Goal: Task Accomplishment & Management: Use online tool/utility

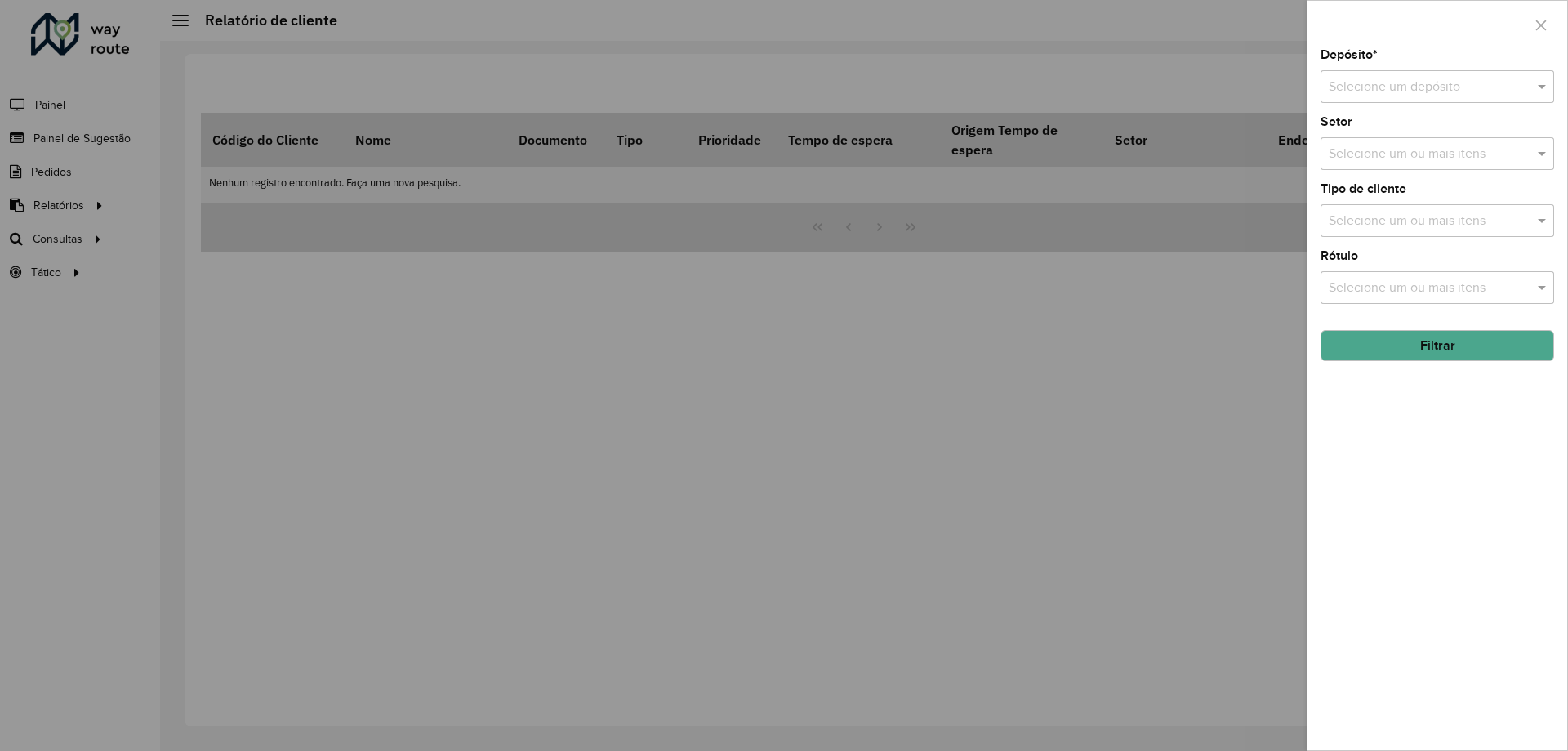
click at [685, 34] on div at bounding box center [784, 376] width 1568 height 751
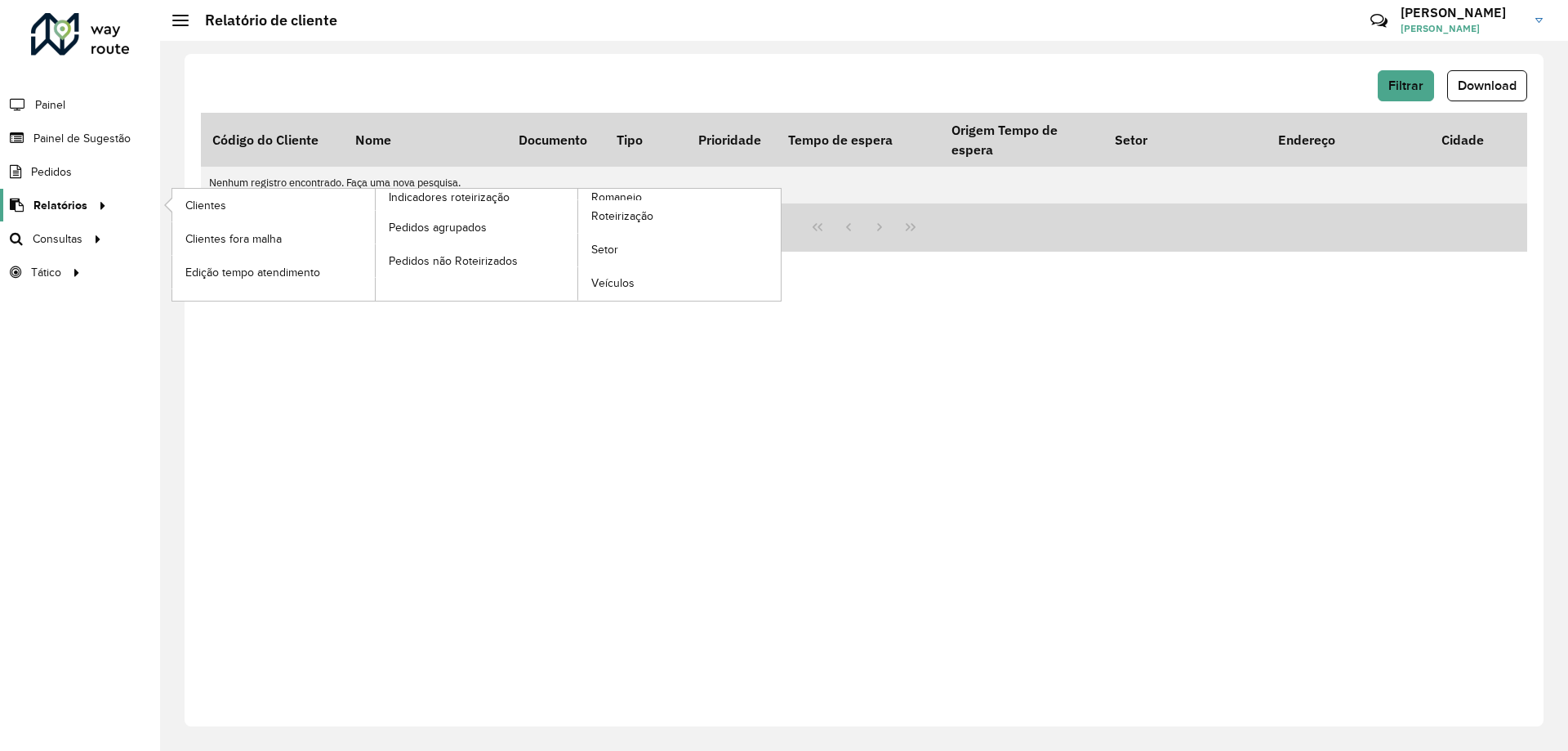
click at [58, 213] on span "Relatórios" at bounding box center [61, 205] width 54 height 17
click at [266, 207] on link "Clientes" at bounding box center [273, 205] width 202 height 33
click at [206, 204] on span "Clientes" at bounding box center [208, 205] width 44 height 17
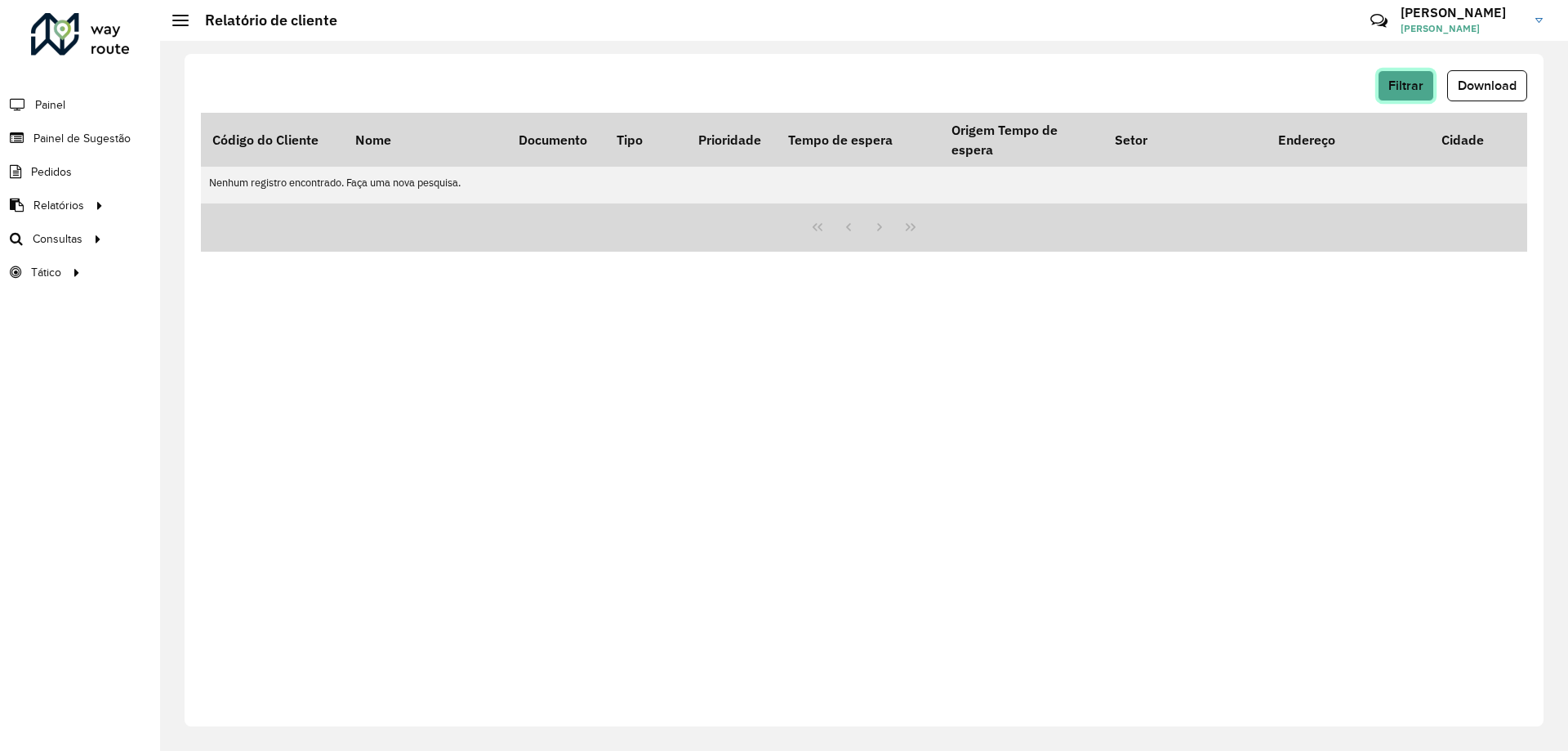
click at [1402, 76] on button "Filtrar" at bounding box center [1405, 86] width 57 height 31
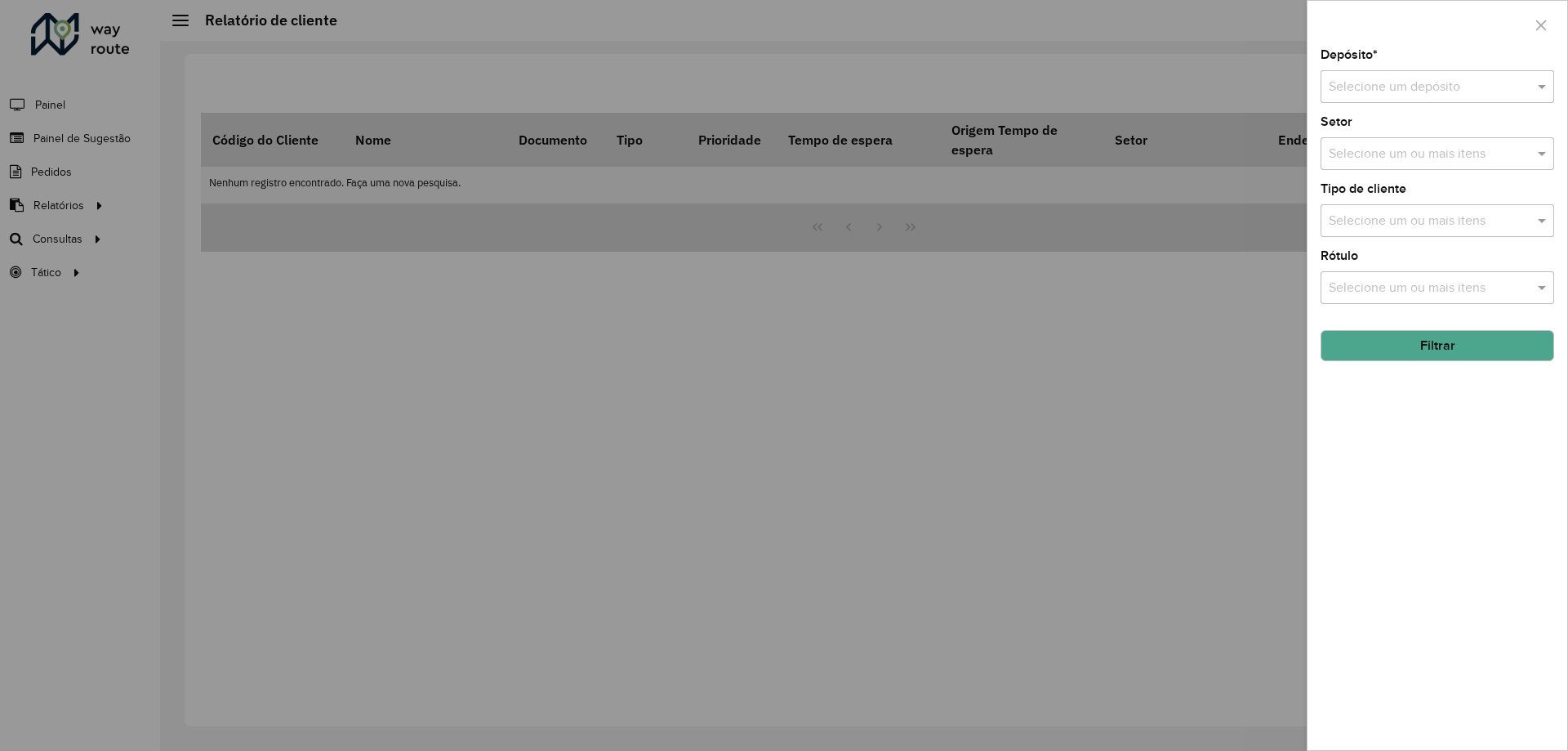
click at [1384, 88] on input "text" at bounding box center [1421, 87] width 185 height 19
click at [1359, 160] on span "CDD Brasilia - XB" at bounding box center [1377, 161] width 98 height 14
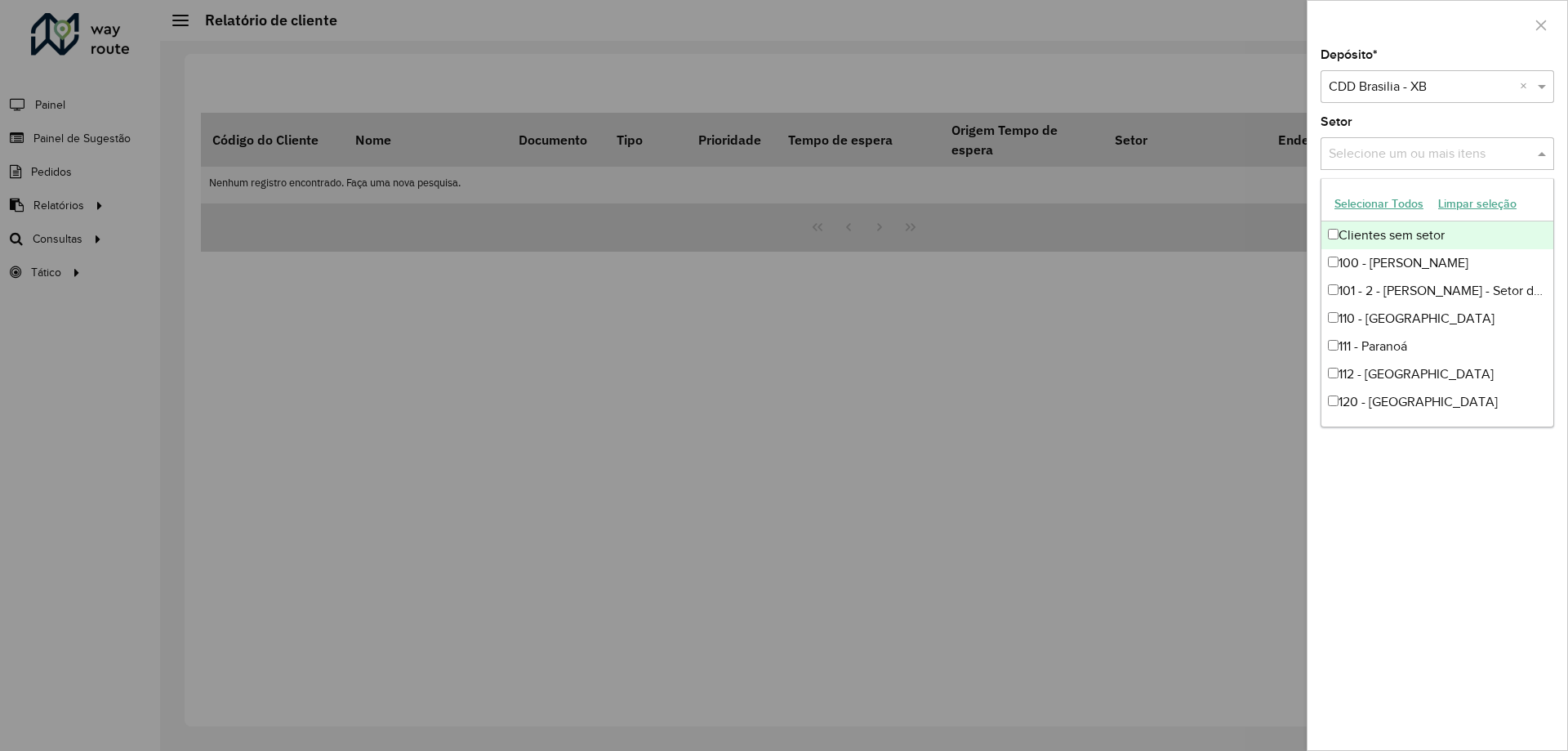
click at [1360, 151] on input "text" at bounding box center [1428, 154] width 209 height 19
click at [1378, 120] on div "Setor Selecione um ou mais itens" at bounding box center [1438, 143] width 234 height 54
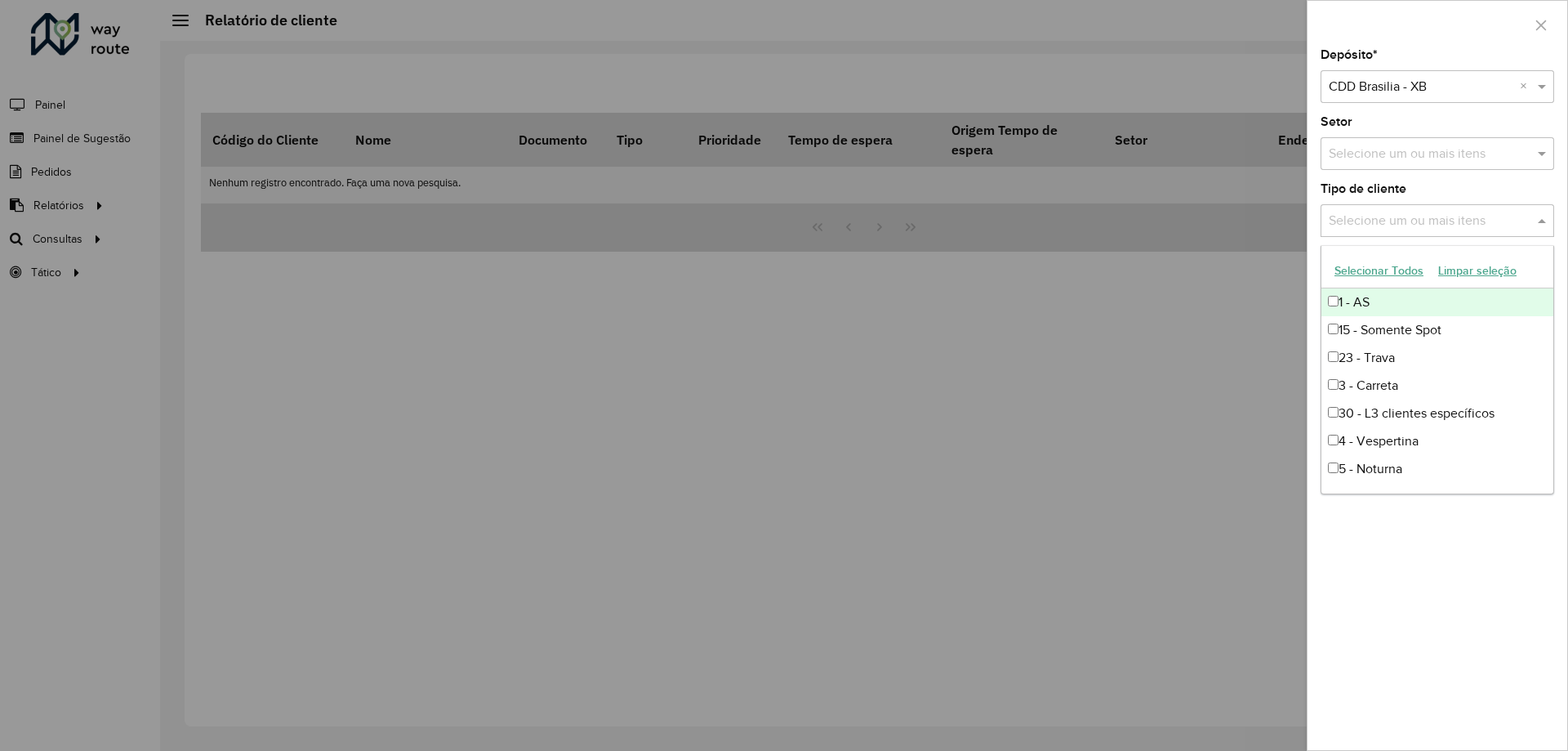
click at [1382, 212] on input "text" at bounding box center [1428, 221] width 209 height 19
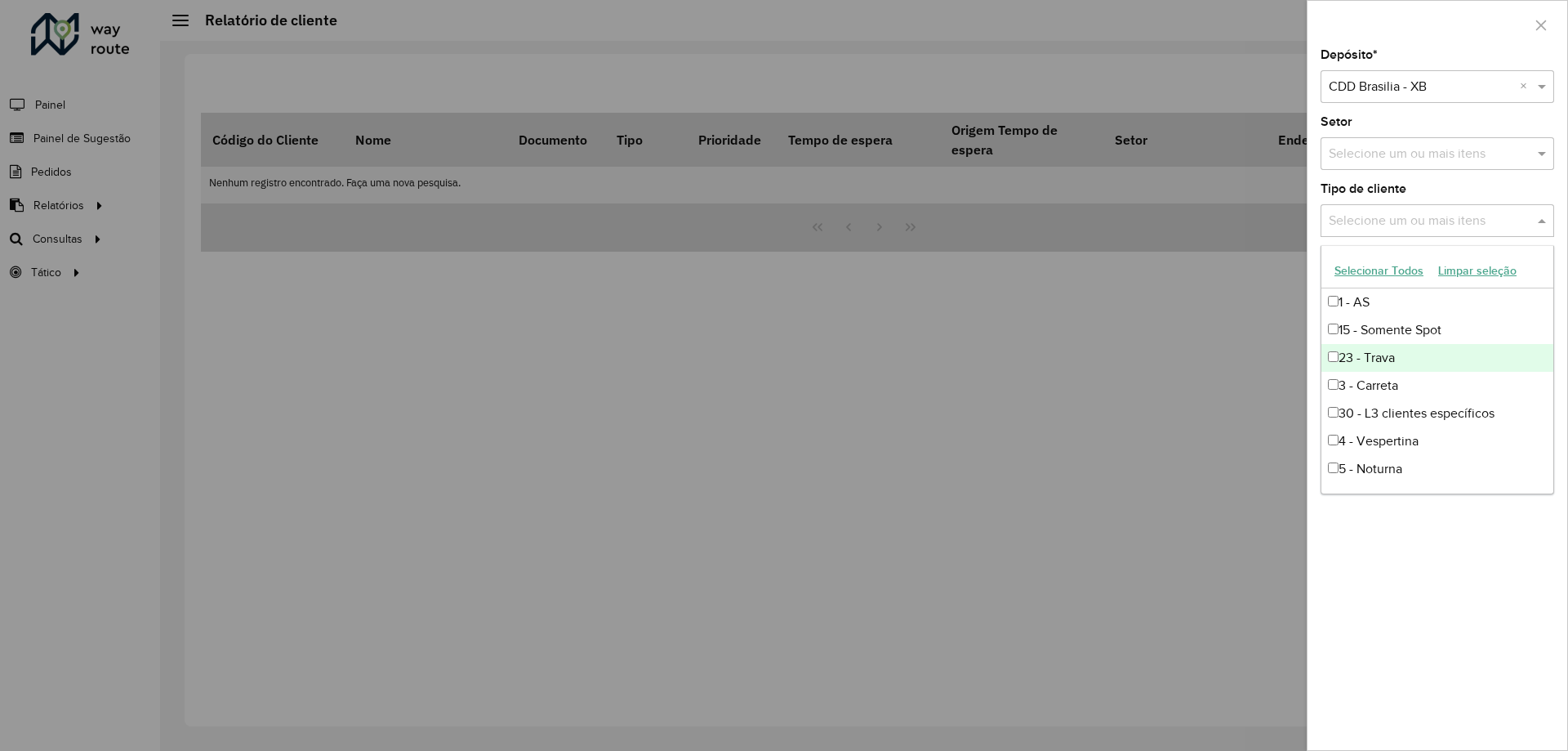
scroll to position [192, 0]
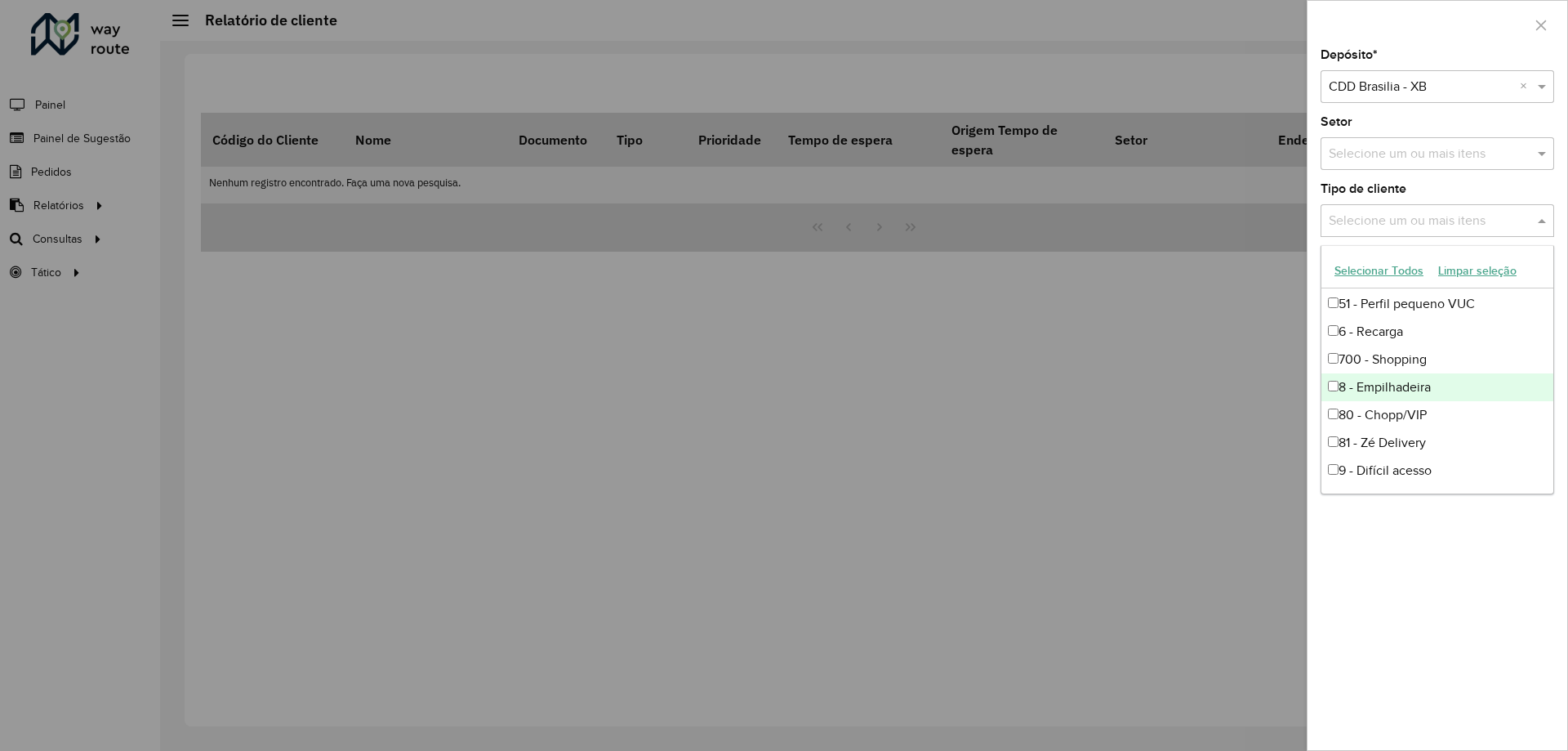
click at [1405, 550] on div "Depósito * Selecione um depósito × CDD Brasilia - XB × Setor Selecione um ou ma…" at bounding box center [1437, 399] width 260 height 701
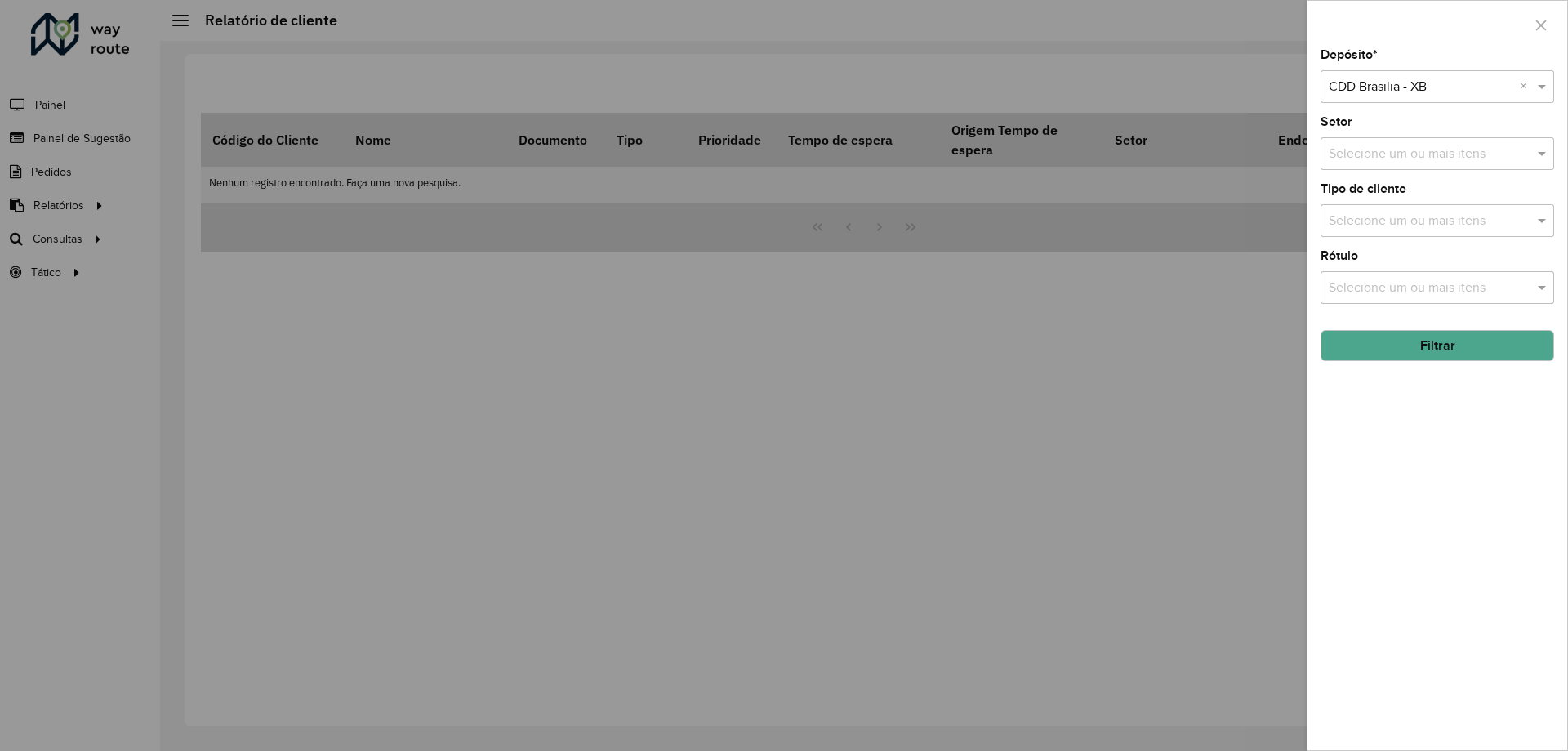
click at [1376, 209] on div "Selecione um ou mais itens" at bounding box center [1438, 220] width 234 height 33
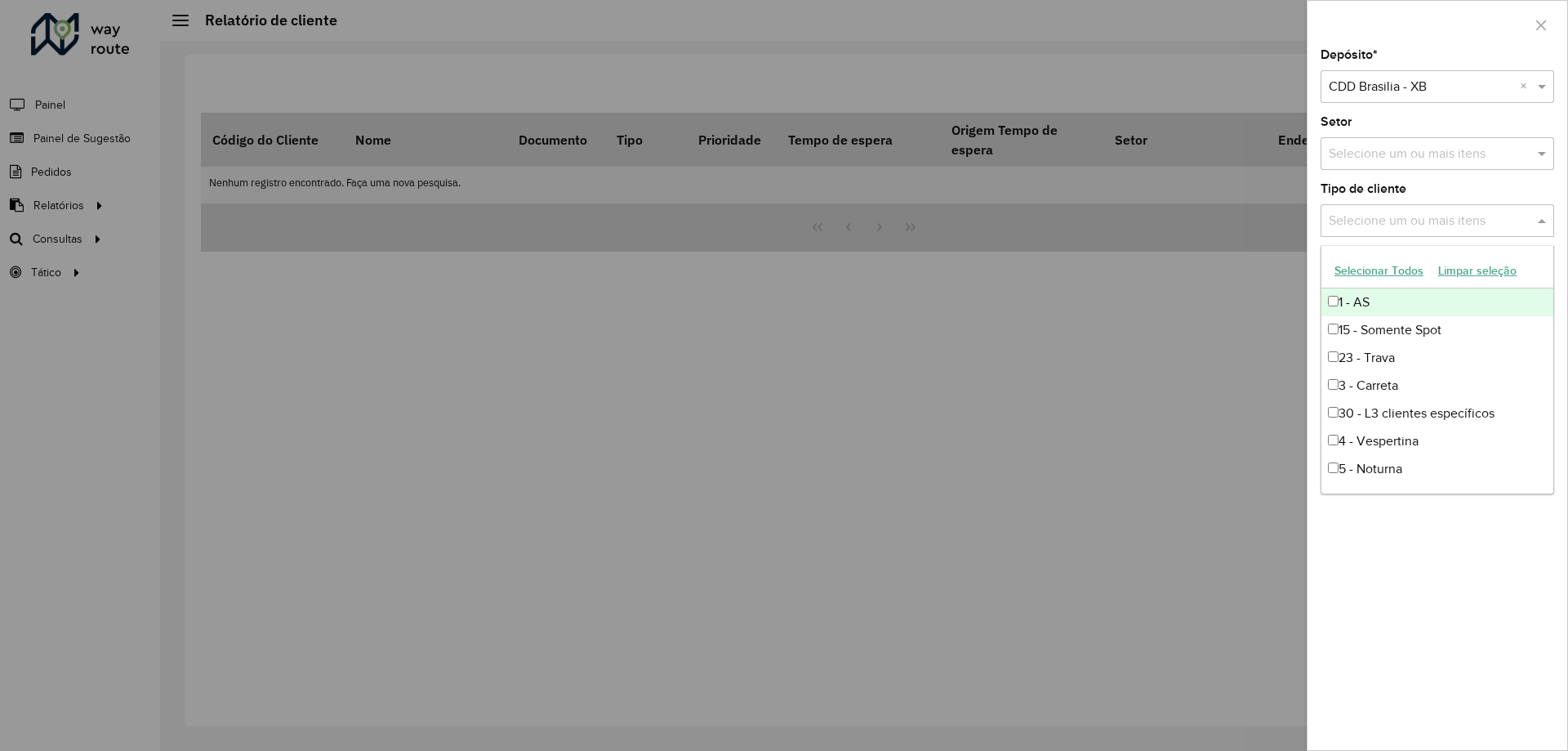
click at [1272, 248] on div at bounding box center [784, 376] width 1568 height 751
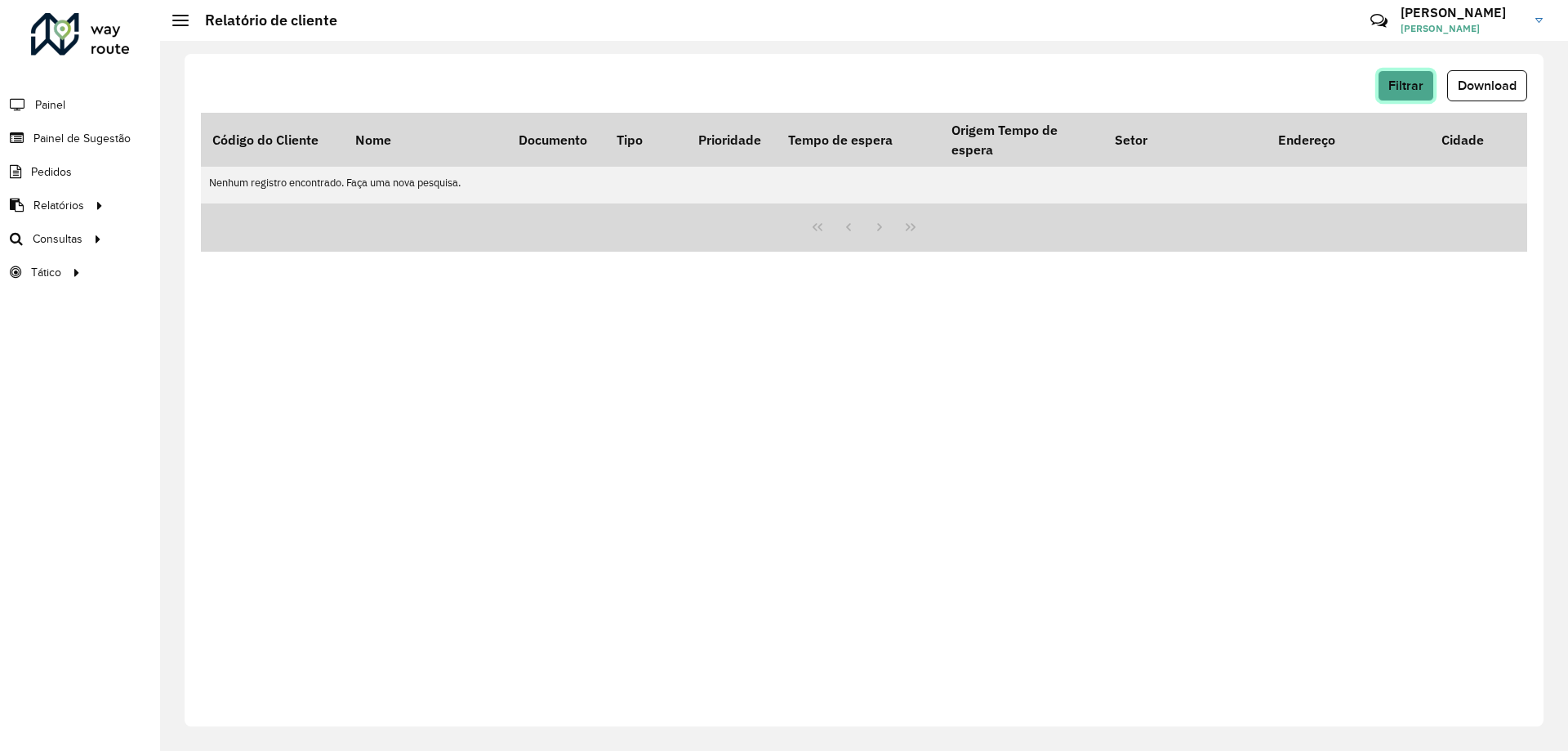
click at [1388, 83] on button "Filtrar" at bounding box center [1405, 86] width 57 height 31
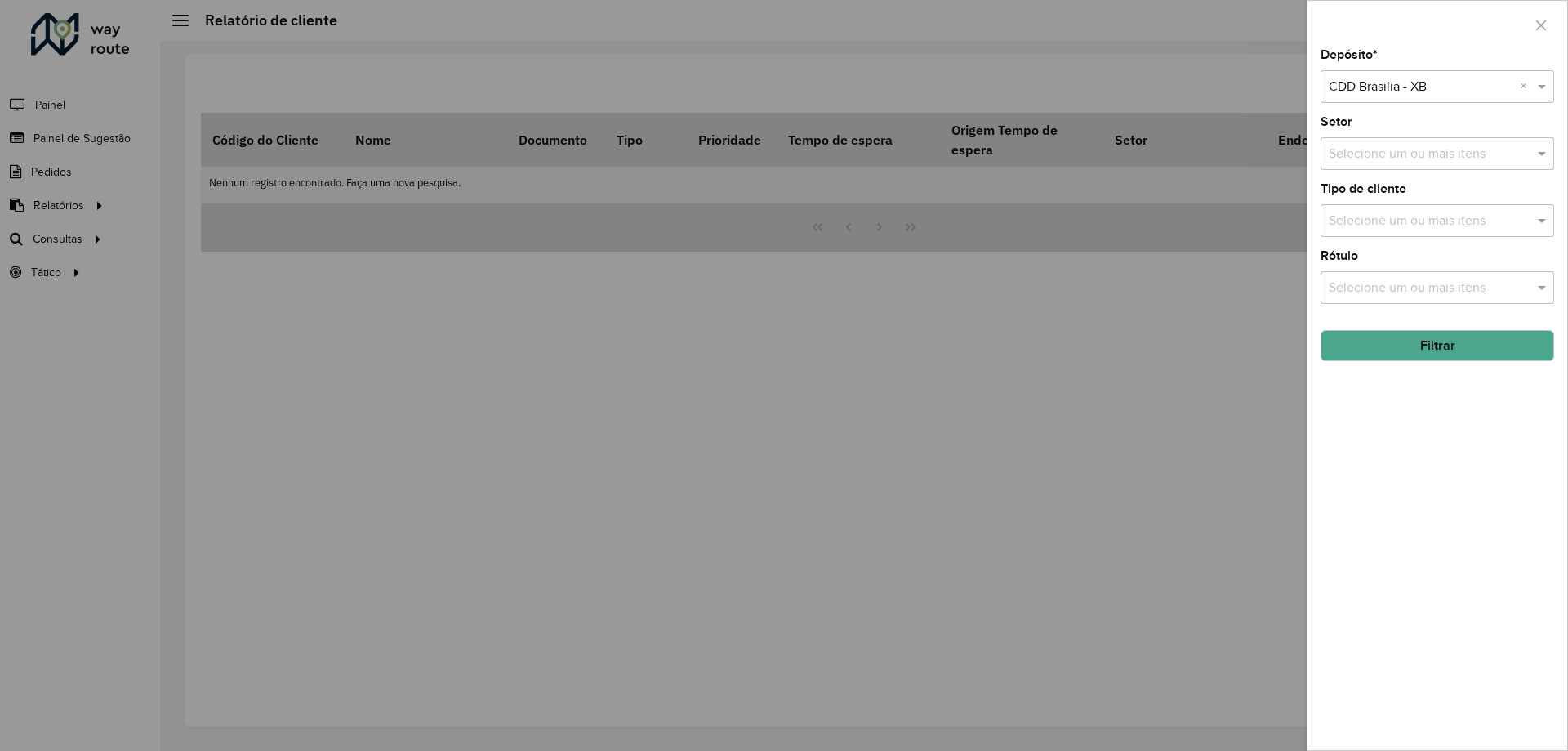
click at [1424, 337] on button "Filtrar" at bounding box center [1438, 345] width 234 height 31
